Goal: Check status: Check status

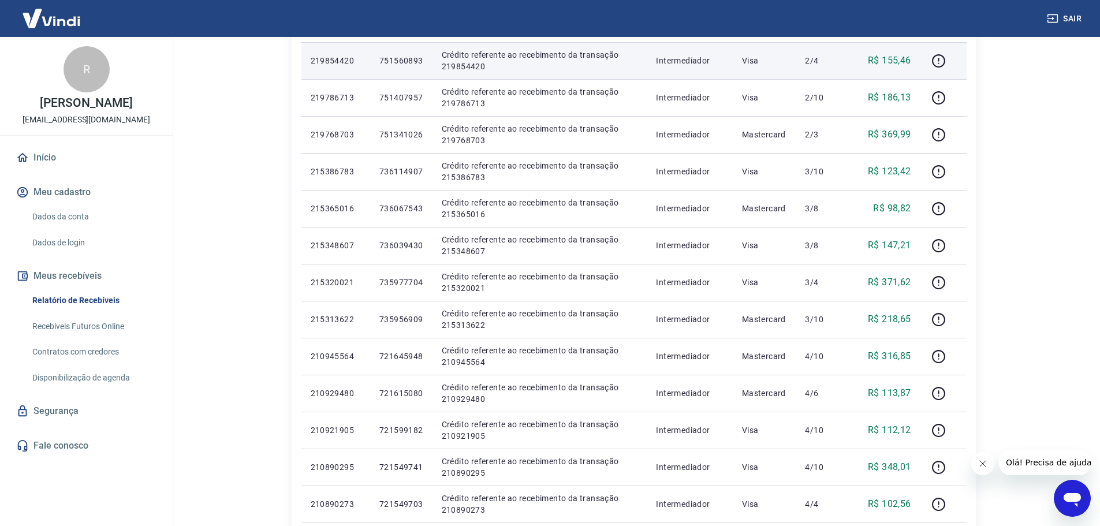
scroll to position [289, 0]
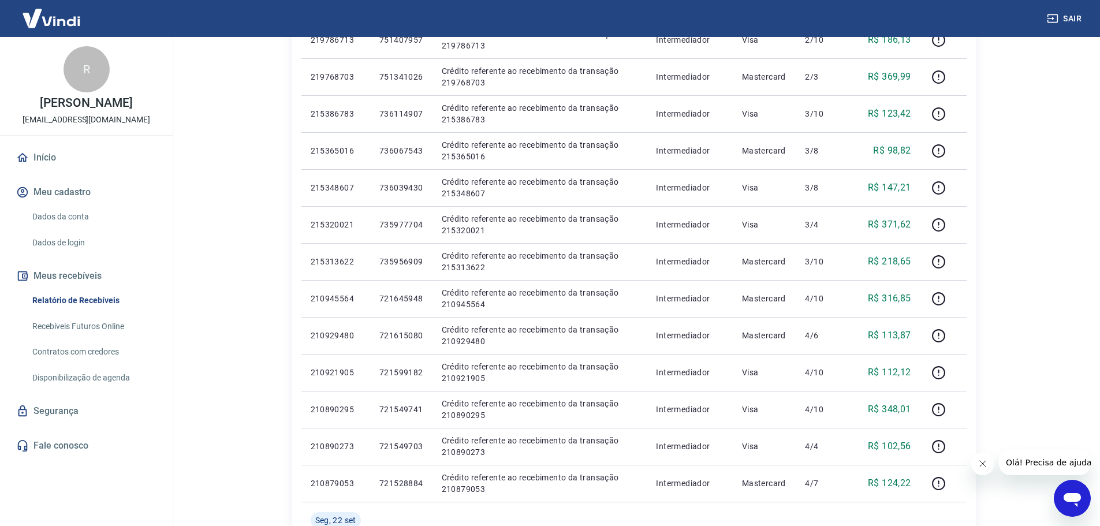
click at [985, 249] on div "Início / Meus Recebíveis / Relatório de Recebíveis Relatório de Recebíveis Saib…" at bounding box center [633, 324] width 711 height 1153
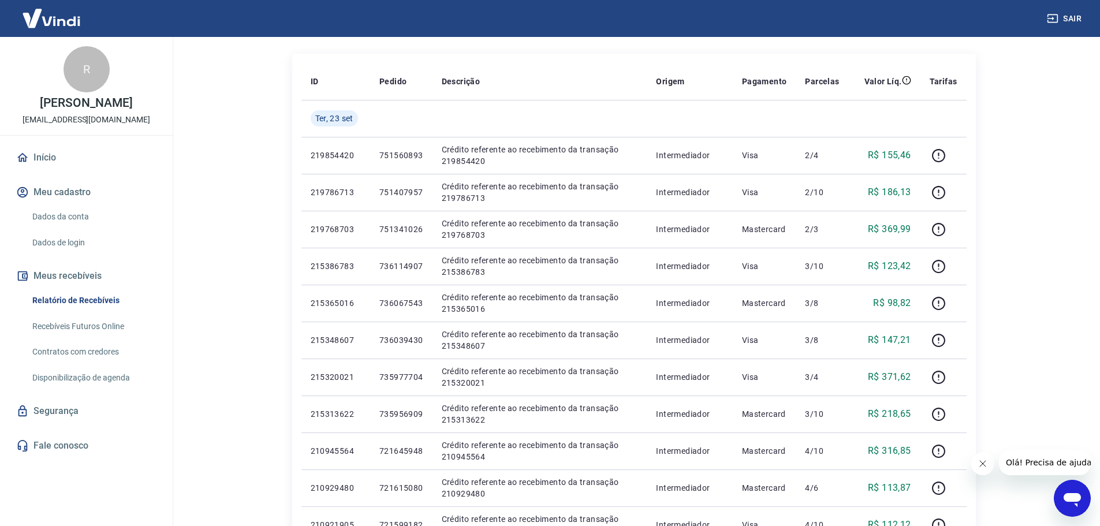
scroll to position [115, 0]
